Goal: Transaction & Acquisition: Book appointment/travel/reservation

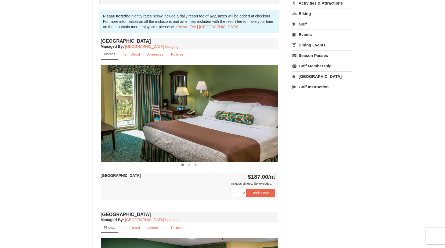
scroll to position [161, 0]
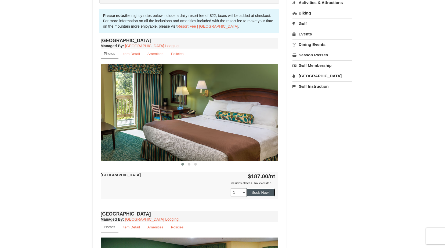
click at [262, 194] on button "Book Now!" at bounding box center [260, 193] width 29 height 8
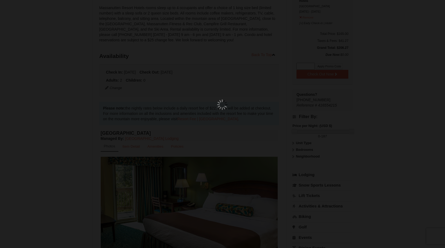
scroll to position [47, 0]
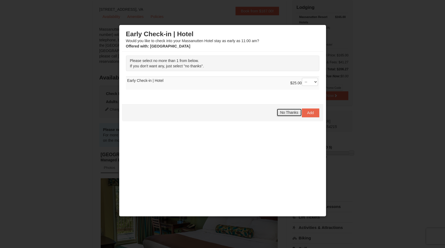
click at [286, 114] on span "No Thanks" at bounding box center [289, 112] width 18 height 4
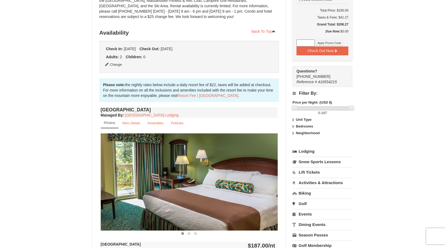
scroll to position [101, 0]
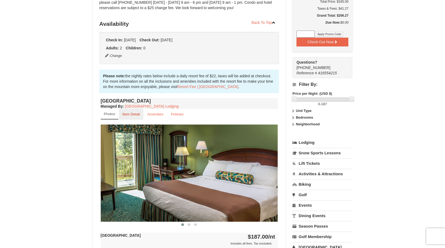
click at [128, 116] on small "Item Detail" at bounding box center [131, 114] width 17 height 4
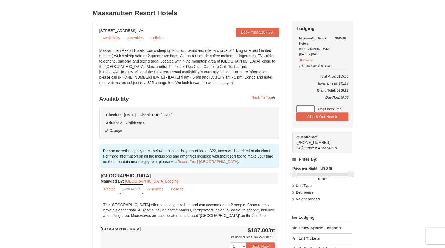
scroll to position [0, 0]
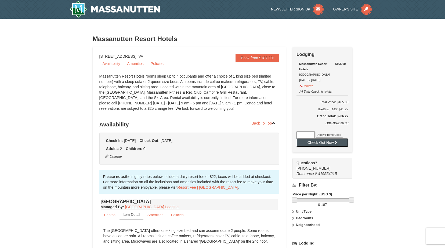
click at [321, 143] on button "Check Out Now" at bounding box center [323, 142] width 52 height 9
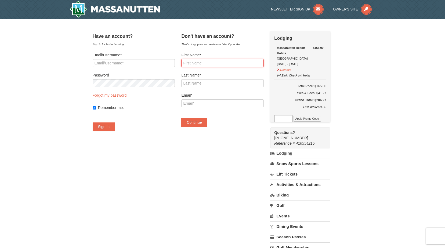
click at [203, 63] on input "First Name*" at bounding box center [222, 63] width 82 height 8
type input "h"
type input "Heidi"
click at [245, 83] on input "Last Name*" at bounding box center [222, 83] width 82 height 8
type input "Shifflett"
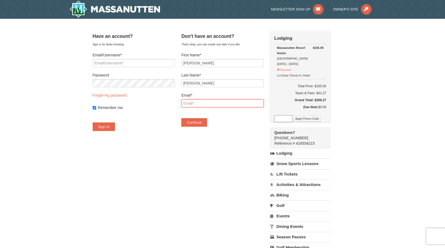
click at [235, 103] on input "Email*" at bounding box center [222, 103] width 82 height 8
type input "heidi_morris@aol.com"
click at [202, 125] on button "Continue" at bounding box center [194, 122] width 26 height 9
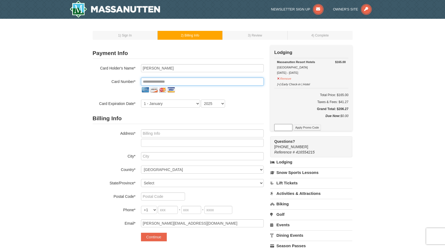
click at [150, 80] on input "tel" at bounding box center [202, 82] width 123 height 8
click at [164, 81] on input "tel" at bounding box center [202, 82] width 123 height 8
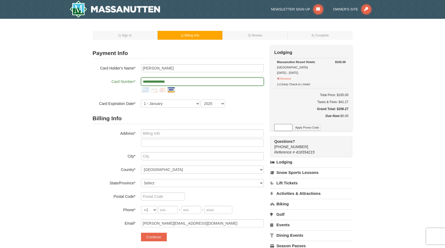
type input "**********"
click at [198, 102] on select "1 - January 2 - February 3 - March 4 - April 5 - May 6 - June 7 - July 8 - Augu…" at bounding box center [170, 104] width 59 height 8
select select "9"
click at [141, 100] on select "1 - January 2 - February 3 - March 4 - April 5 - May 6 - June 7 - July 8 - Augu…" at bounding box center [170, 104] width 59 height 8
click at [222, 103] on select "2025 2026 2027 2028 2029 2030 2031 2032 2033 2034" at bounding box center [213, 104] width 24 height 8
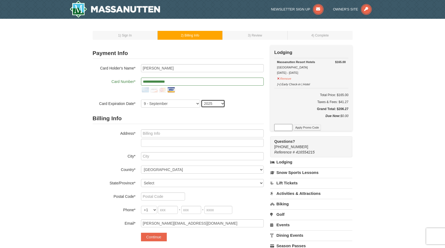
select select "2027"
click at [201, 100] on select "2025 2026 2027 2028 2029 2030 2031 2032 2033 2034" at bounding box center [213, 104] width 24 height 8
click at [152, 136] on input "text" at bounding box center [202, 134] width 123 height 8
type input "6800 Markwood Rd"
click at [158, 159] on input "text" at bounding box center [202, 156] width 123 height 8
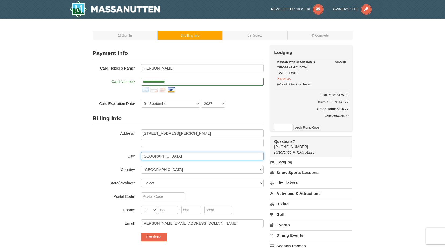
type input "Earlysville"
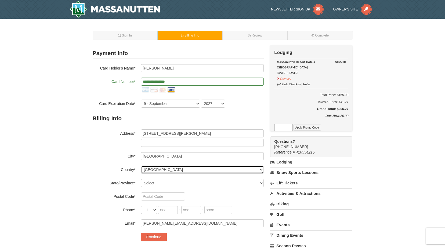
click at [156, 169] on select "----- Select ------ Afghanistan Åland Islands Albania Algeria American Samoa An…" at bounding box center [202, 170] width 123 height 8
click at [141, 166] on select "----- Select ------ Afghanistan Åland Islands Albania Algeria American Samoa An…" at bounding box center [202, 170] width 123 height 8
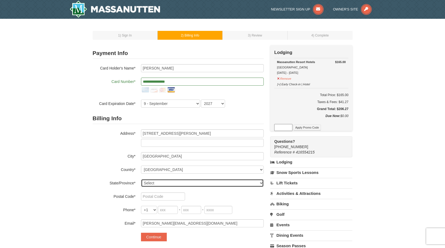
click at [153, 182] on select "Select Alabama Alaska American Samoa Arizona Arkansas California Colorado Conne…" at bounding box center [202, 183] width 123 height 8
select select "VA"
click at [141, 179] on select "Select Alabama Alaska American Samoa Arizona Arkansas California Colorado Conne…" at bounding box center [202, 183] width 123 height 8
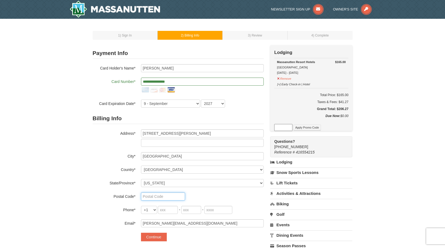
click at [155, 198] on input "text" at bounding box center [163, 197] width 44 height 8
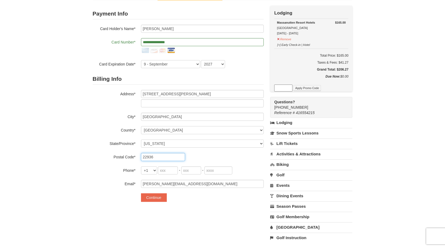
scroll to position [54, 0]
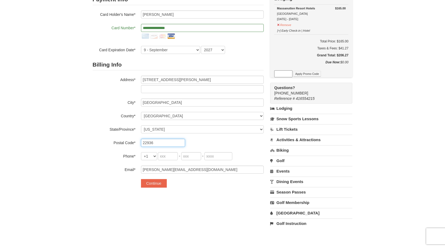
type input "22936"
click at [167, 155] on input "tel" at bounding box center [168, 156] width 20 height 8
type input "434"
click at [191, 155] on input "tel" at bounding box center [191, 156] width 20 height 8
type input "806"
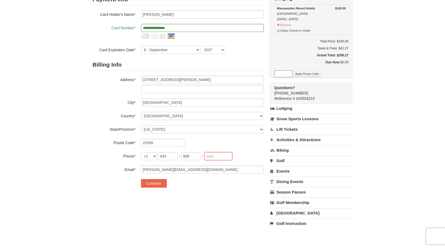
click at [211, 157] on input "tel" at bounding box center [219, 156] width 28 height 8
type input "9314"
click at [159, 186] on button "Continue" at bounding box center [154, 183] width 26 height 9
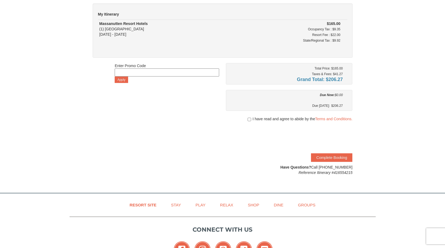
scroll to position [54, 0]
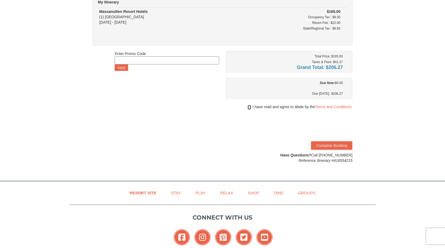
click at [249, 108] on input "checkbox" at bounding box center [249, 107] width 3 height 4
checkbox input "true"
click at [332, 145] on button "Complete Booking" at bounding box center [331, 145] width 41 height 9
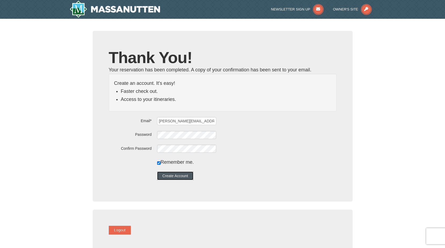
click at [193, 176] on button "Create Account" at bounding box center [175, 176] width 37 height 9
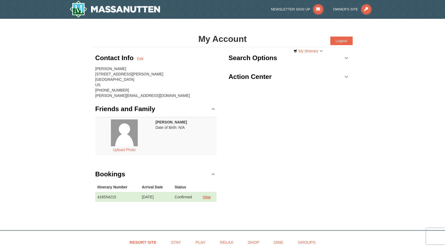
click at [210, 198] on link "View" at bounding box center [207, 197] width 8 height 4
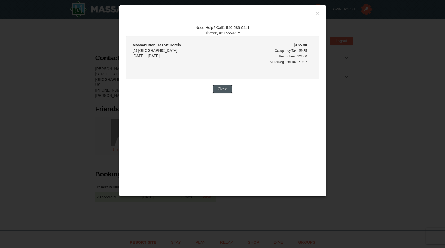
click at [224, 88] on button "Close" at bounding box center [223, 89] width 20 height 9
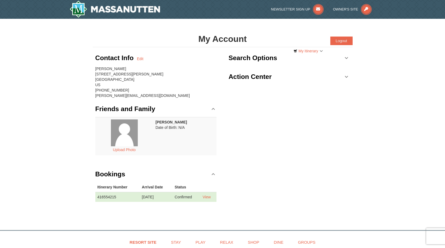
drag, startPoint x: 206, startPoint y: 124, endPoint x: 238, endPoint y: 112, distance: 34.2
click at [237, 114] on div "Contact Info Edit Heidi Shifflett 6800 Markwood Rd Earlysville , VA 22936 US (4…" at bounding box center [223, 130] width 260 height 166
click at [348, 58] on link "Search Options" at bounding box center [289, 58] width 121 height 16
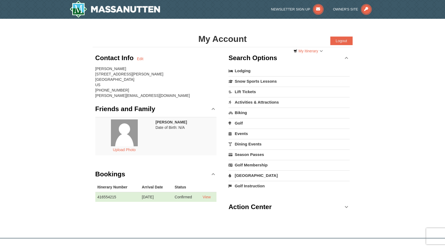
click at [349, 55] on link "Search Options" at bounding box center [289, 58] width 121 height 16
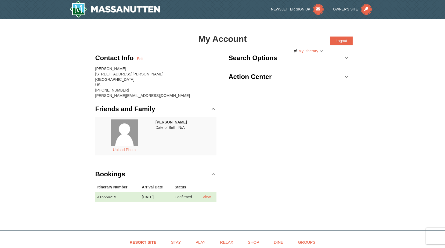
click at [347, 75] on link "Action Center" at bounding box center [289, 77] width 121 height 16
click at [344, 41] on button "Logout" at bounding box center [342, 41] width 22 height 9
